Goal: Navigation & Orientation: Find specific page/section

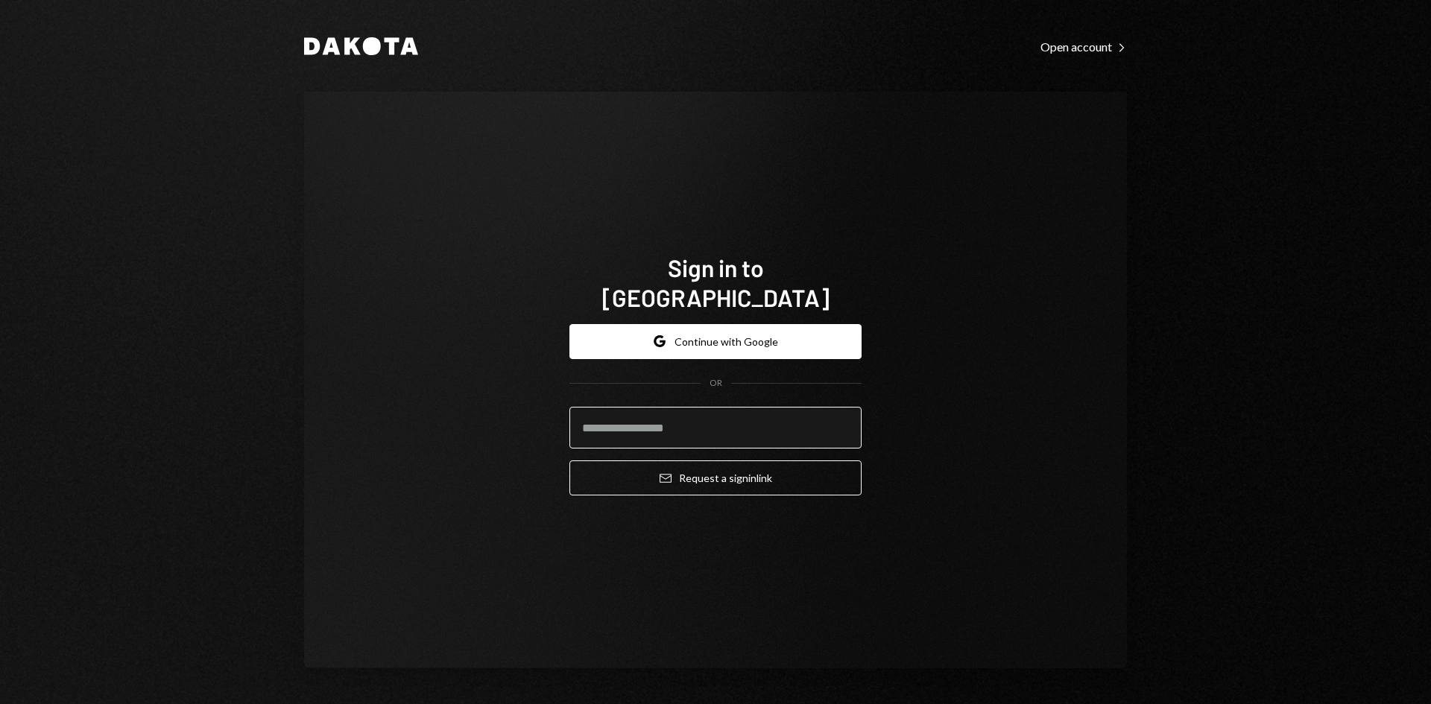
click at [708, 415] on input "email" at bounding box center [715, 428] width 292 height 42
click at [0, 703] on com-1password-button at bounding box center [0, 704] width 0 height 0
click at [759, 414] on input "email" at bounding box center [715, 428] width 292 height 42
type input "**********"
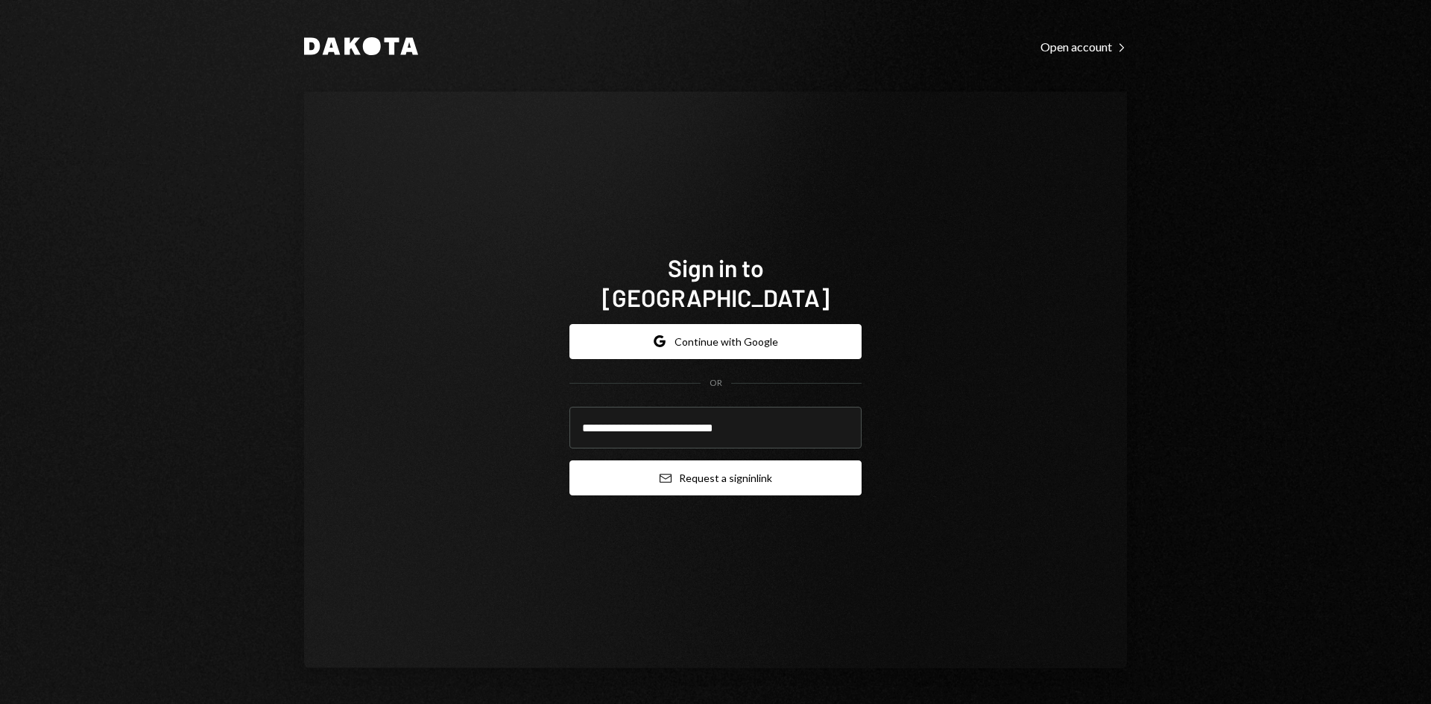
click at [746, 471] on button "Email Request a sign in link" at bounding box center [715, 478] width 292 height 35
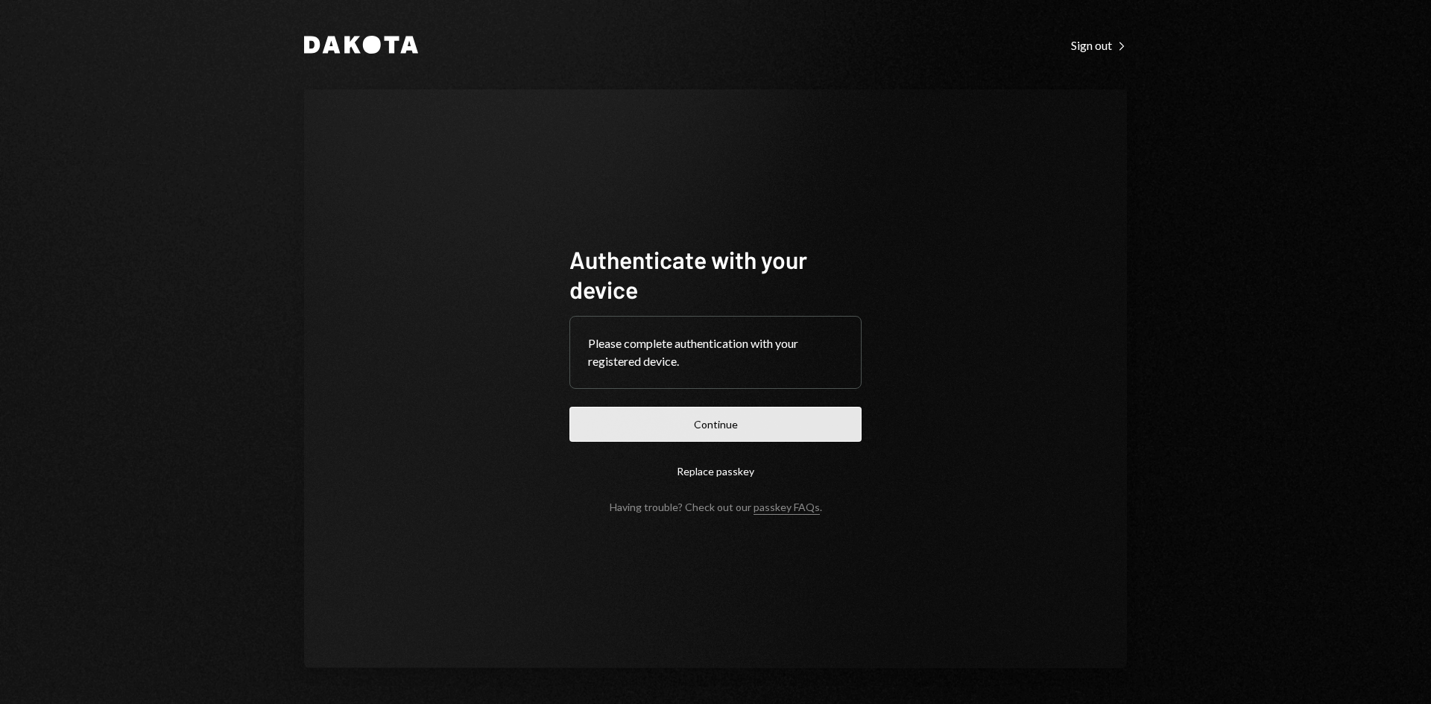
click at [789, 421] on button "Continue" at bounding box center [715, 424] width 292 height 35
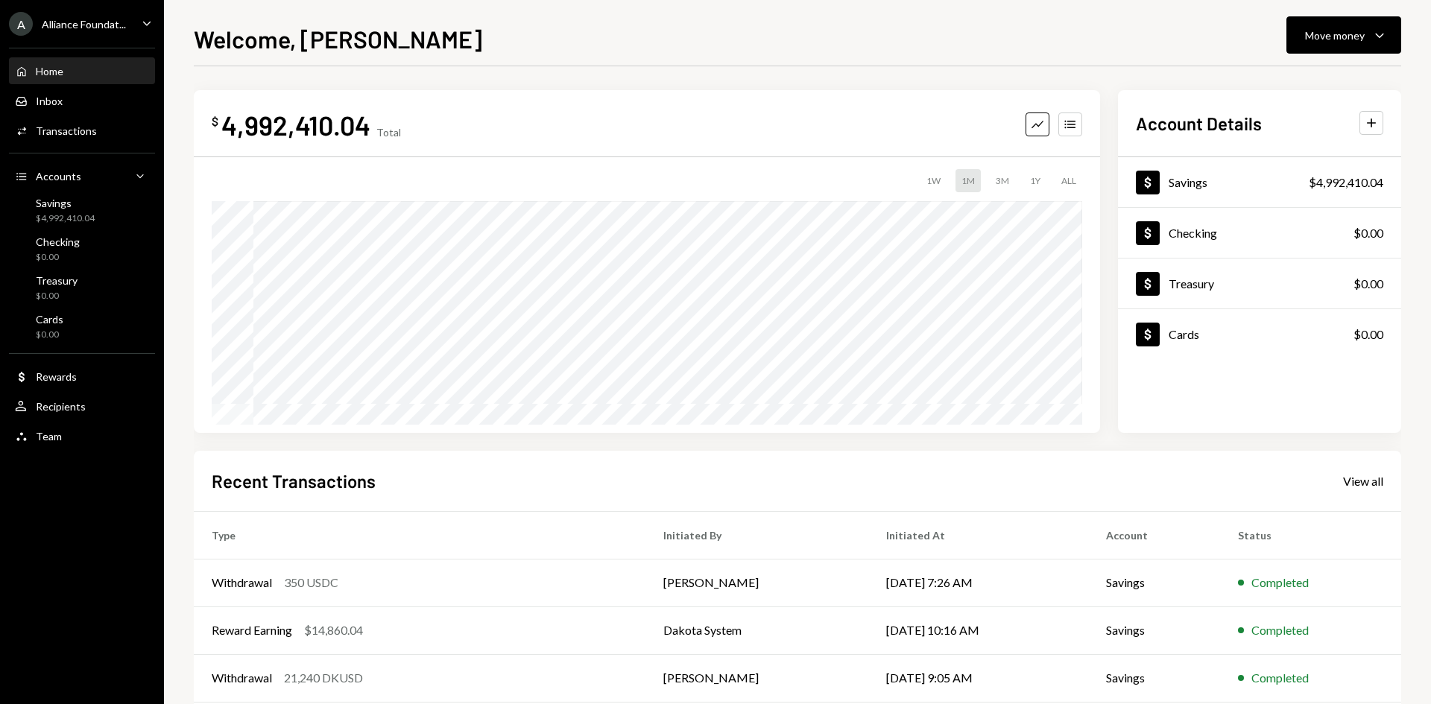
click at [136, 24] on div "A Alliance Foundat... Caret Down" at bounding box center [82, 24] width 164 height 24
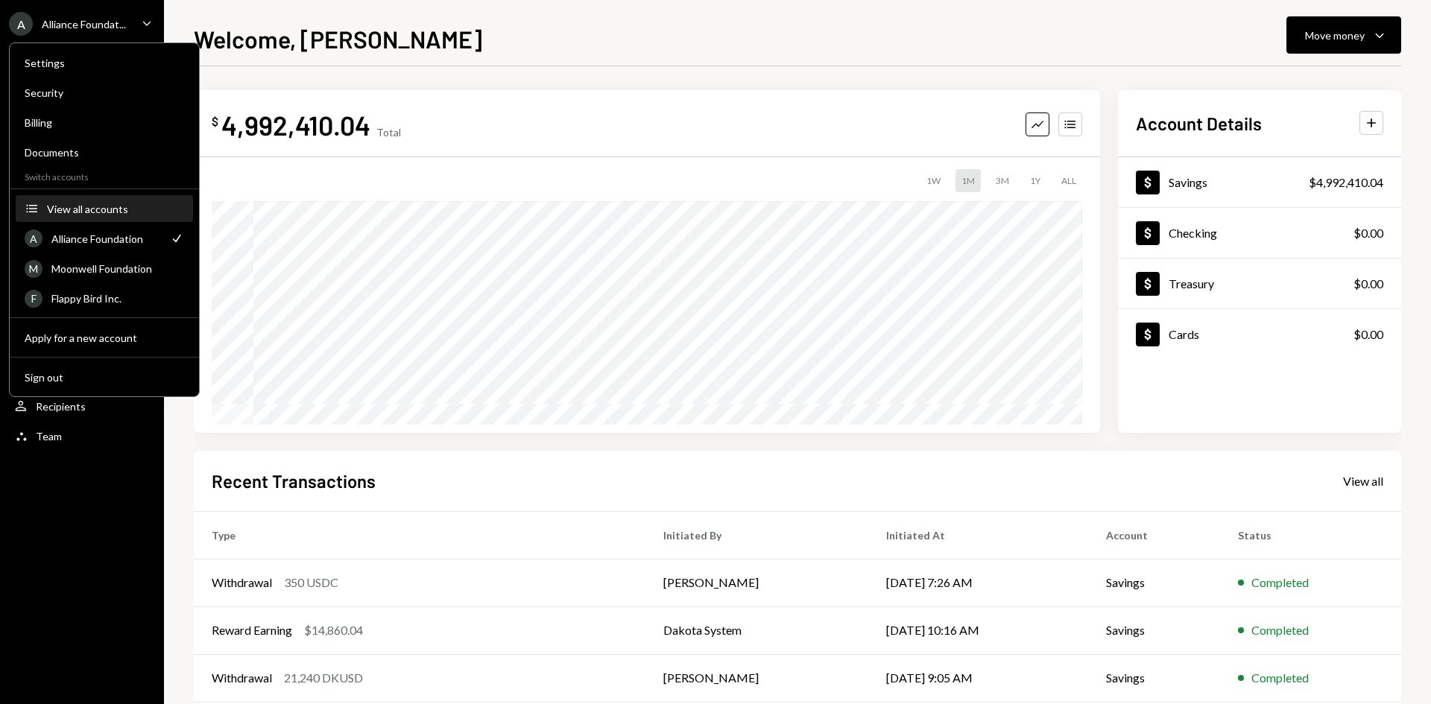
click at [104, 215] on div "View all accounts" at bounding box center [115, 209] width 137 height 13
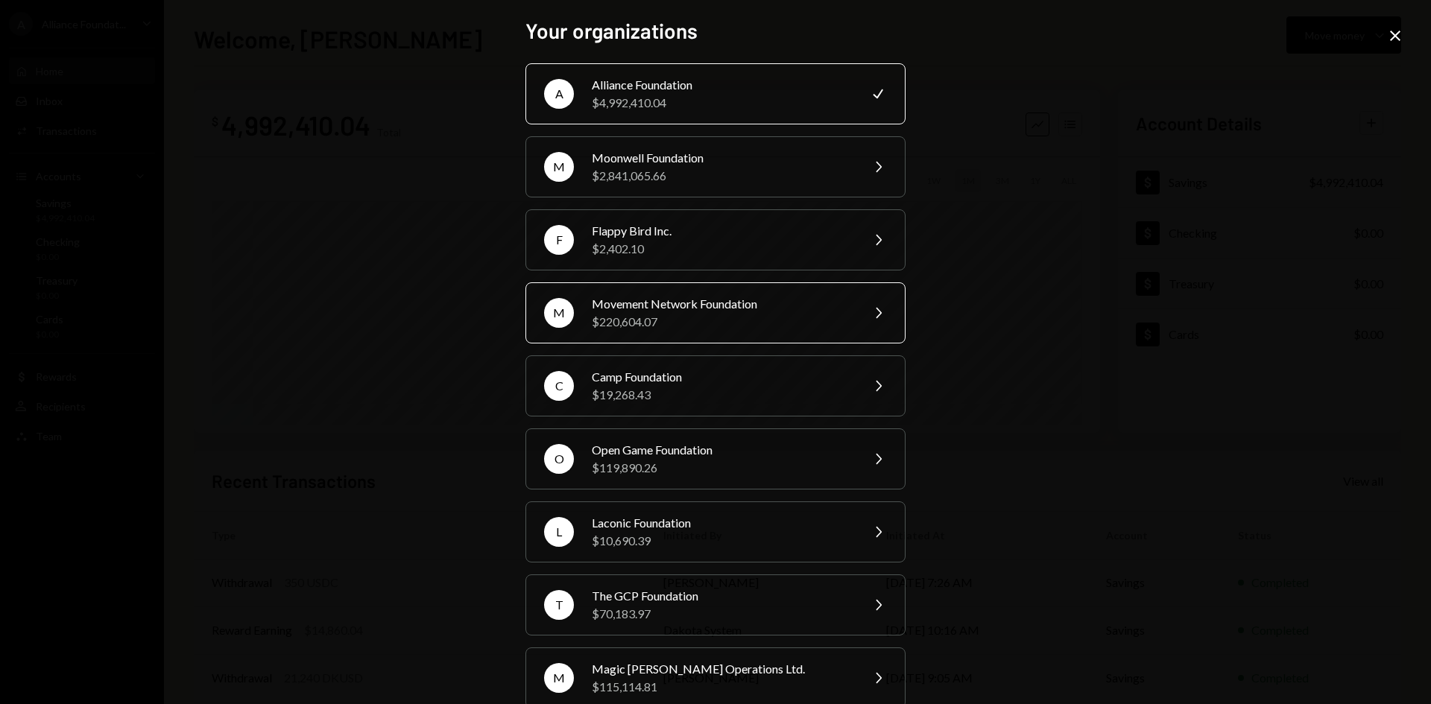
click at [668, 304] on div "Movement Network Foundation" at bounding box center [721, 304] width 259 height 18
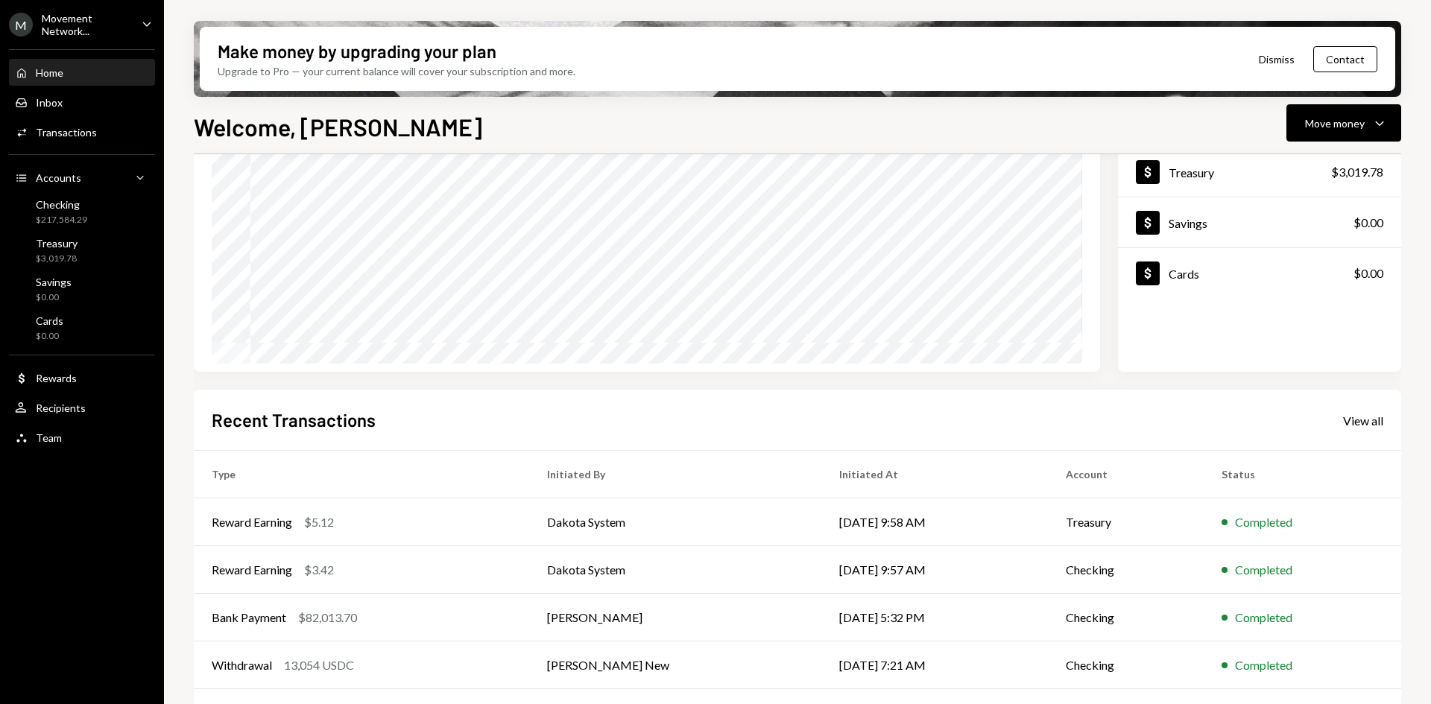
scroll to position [195, 0]
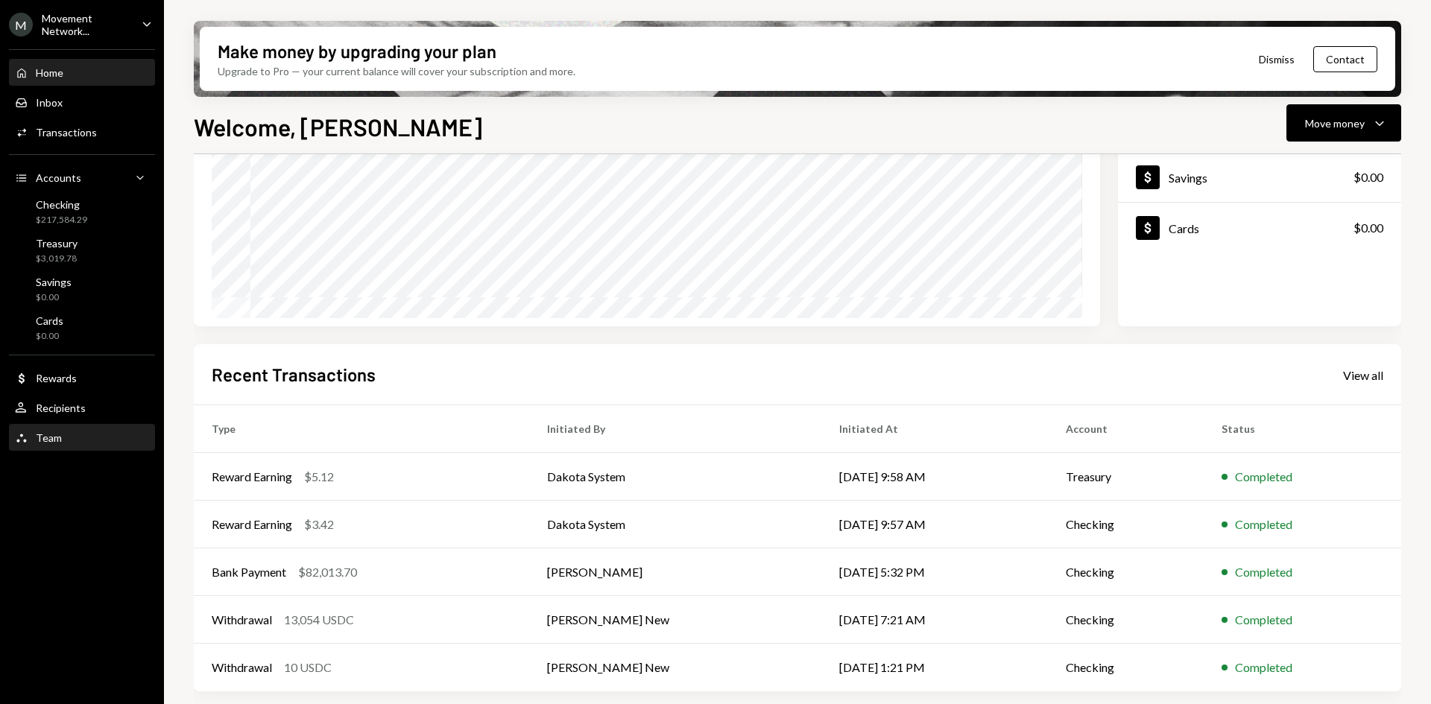
click at [79, 435] on div "Team Team" at bounding box center [82, 437] width 134 height 13
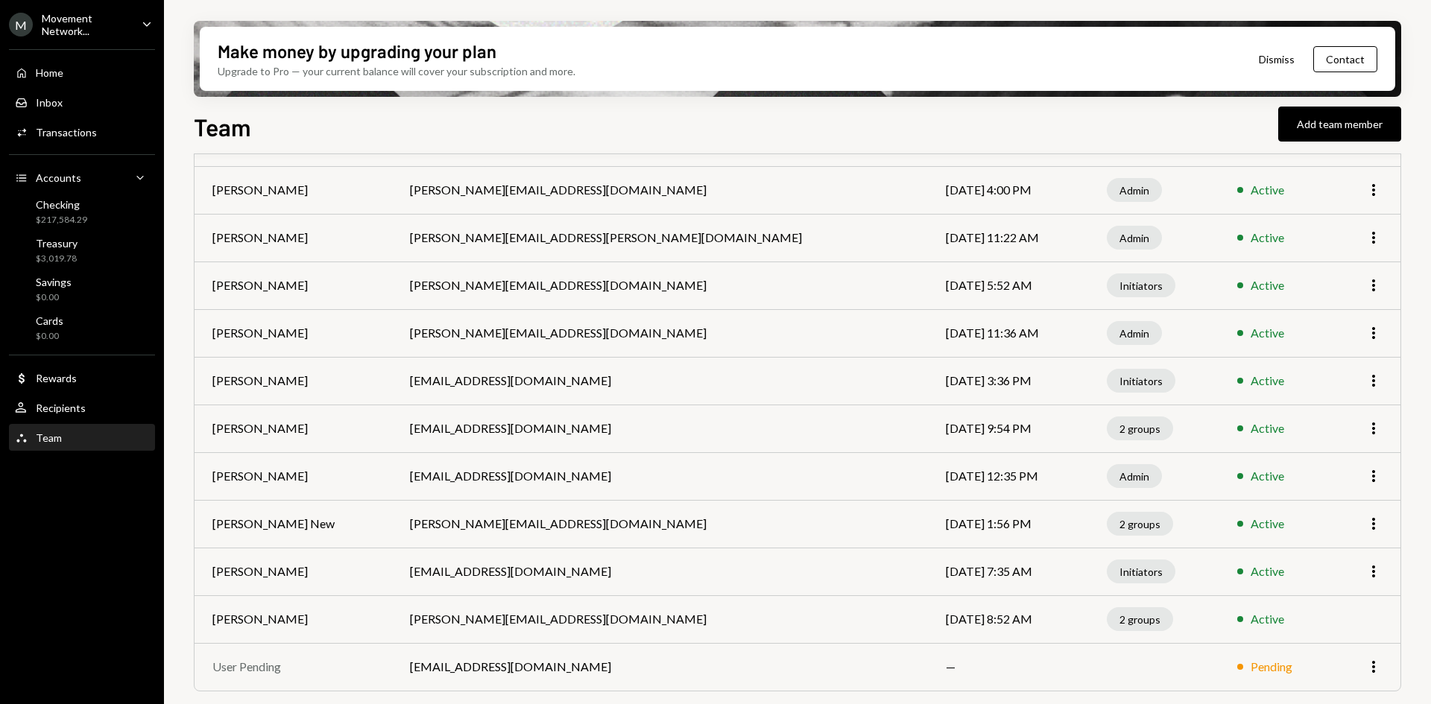
scroll to position [68, 0]
